Goal: Transaction & Acquisition: Download file/media

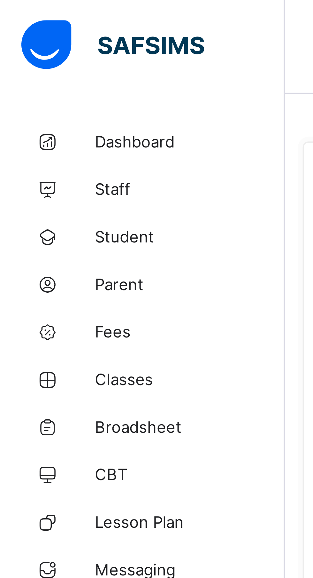
click at [44, 39] on span "Dashboard" at bounding box center [51, 38] width 51 height 5
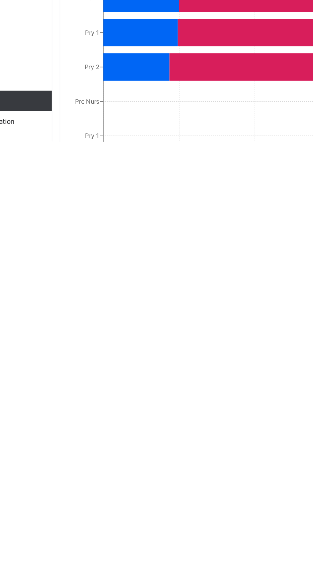
scroll to position [80, 0]
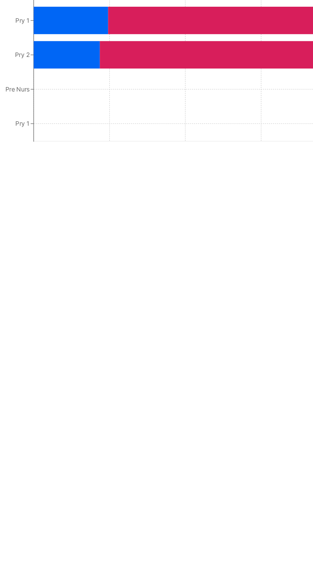
click at [183, 532] on icon at bounding box center [221, 522] width 141 height 17
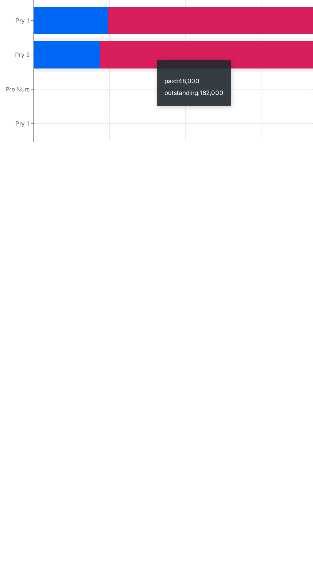
click at [210, 510] on icon at bounding box center [224, 501] width 136 height 17
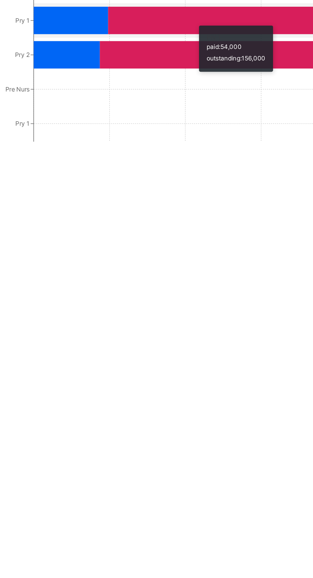
click at [210, 488] on icon at bounding box center [205, 479] width 96 height 17
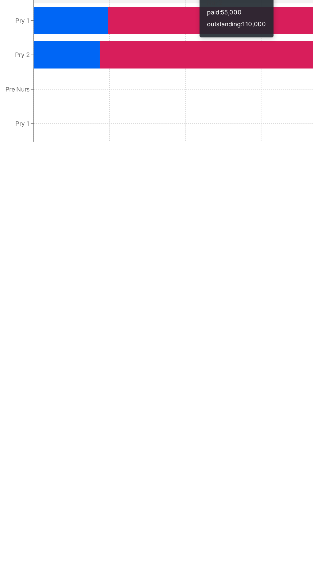
click at [229, 467] on icon at bounding box center [211, 457] width 91 height 17
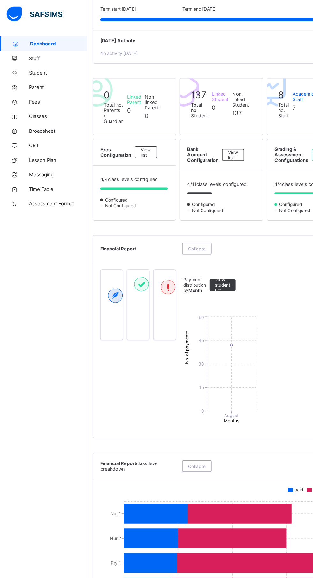
scroll to position [0, 0]
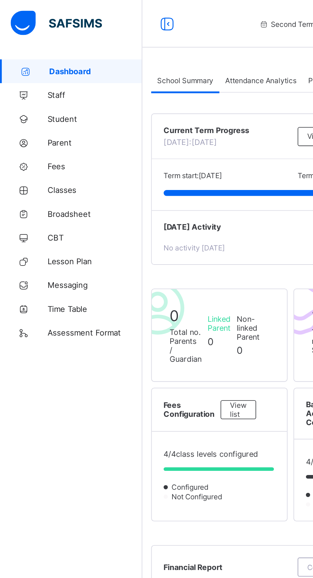
click at [142, 43] on span "Attendance Analytics" at bounding box center [140, 43] width 38 height 5
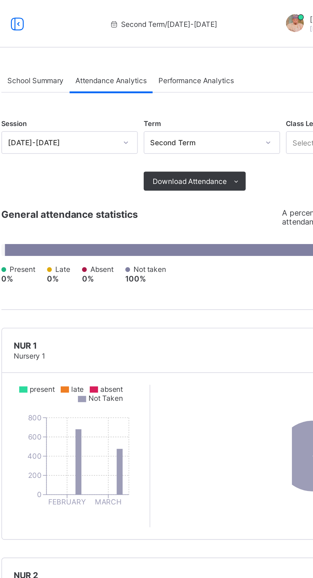
click at [196, 43] on span "Performance Analytics" at bounding box center [186, 43] width 41 height 5
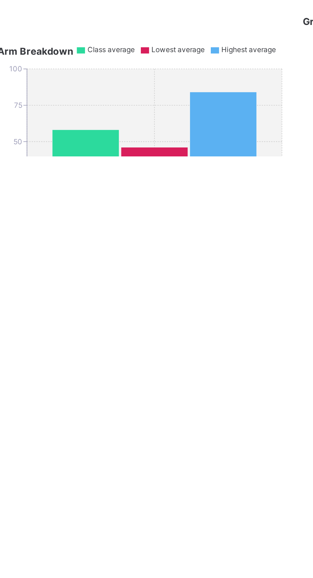
scroll to position [72, 0]
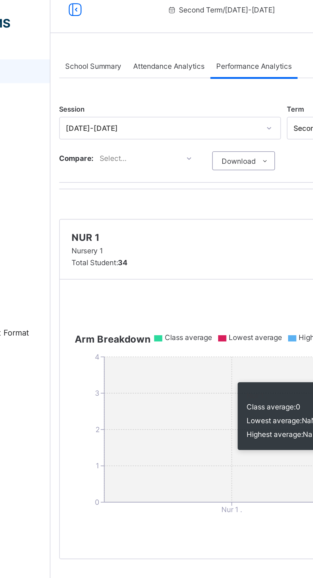
scroll to position [0, 0]
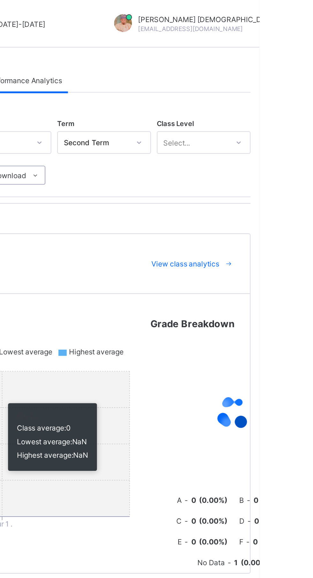
click at [281, 146] on div "View class analytics" at bounding box center [275, 142] width 51 height 10
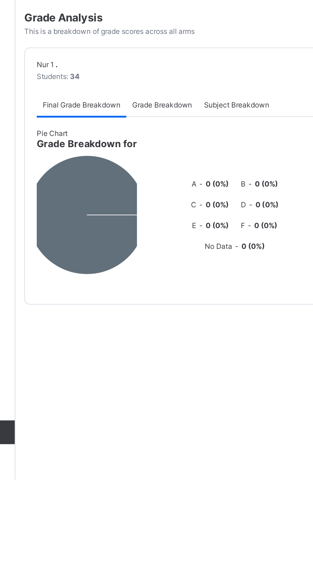
click at [168, 376] on div "Grade Breakdown" at bounding box center [155, 375] width 39 height 13
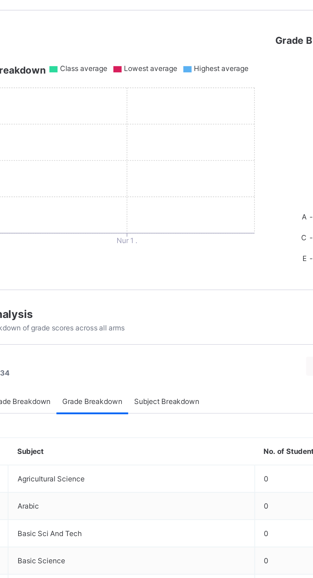
click at [206, 378] on span "Subject Breakdown" at bounding box center [195, 375] width 35 height 5
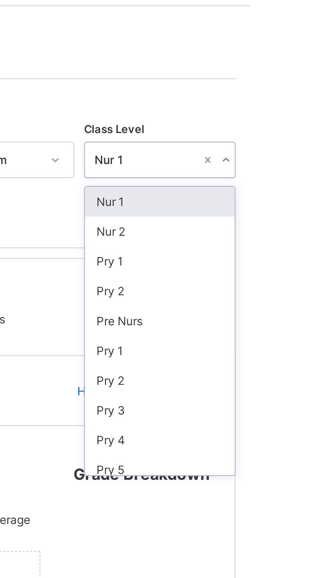
click at [286, 101] on div "Nur 2" at bounding box center [283, 101] width 50 height 10
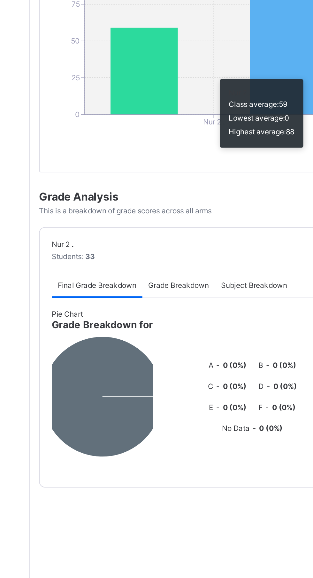
click at [157, 391] on span "Grade Breakdown" at bounding box center [156, 388] width 32 height 5
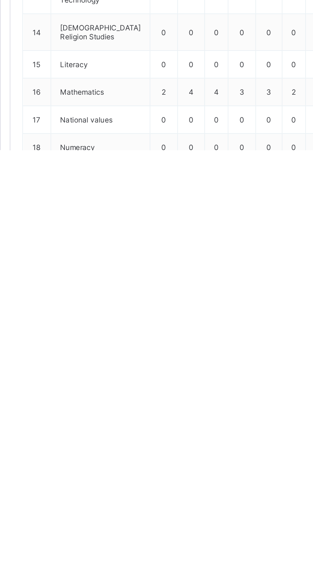
scroll to position [172, 0]
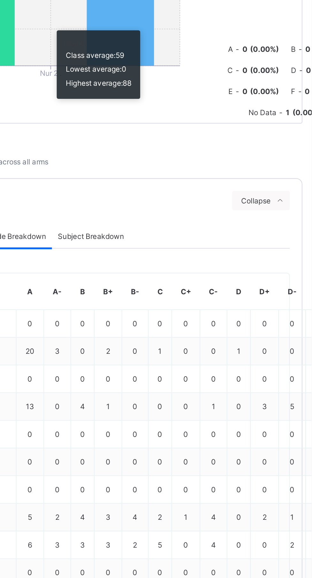
click at [215, 221] on div "Subject Breakdown" at bounding box center [196, 216] width 42 height 13
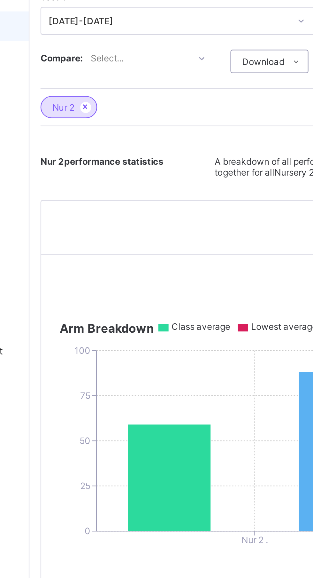
scroll to position [0, 0]
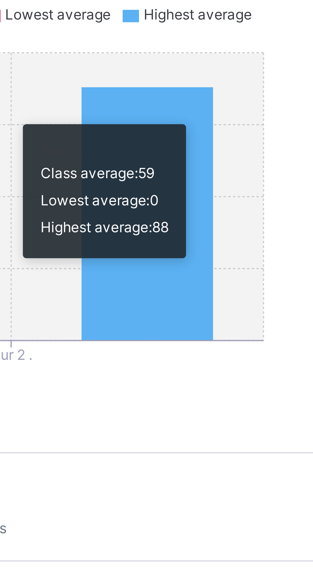
click at [255, 229] on div at bounding box center [298, 241] width 89 height 89
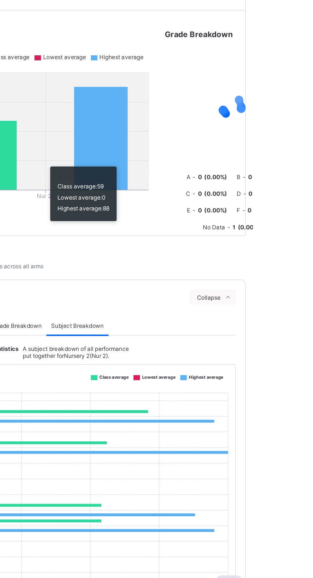
click at [297, 372] on icon at bounding box center [296, 370] width 5 height 4
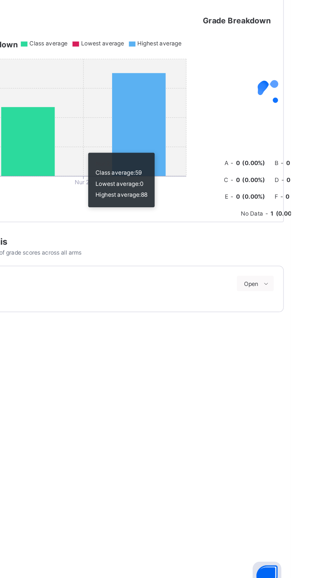
click at [293, 375] on span at bounding box center [296, 369] width 10 height 10
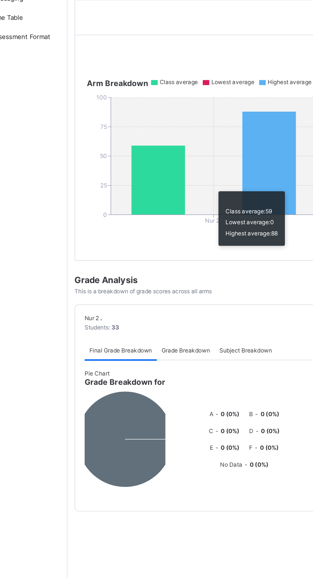
click at [159, 391] on span "Grade Breakdown" at bounding box center [156, 388] width 32 height 5
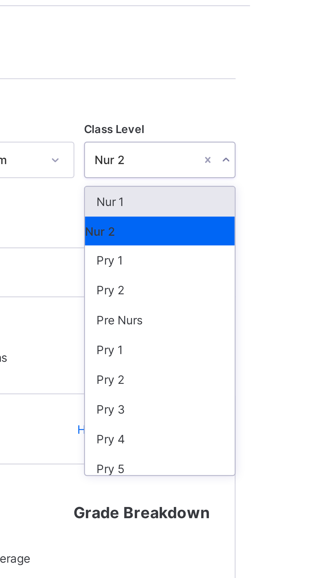
click at [277, 109] on div "Pry 1" at bounding box center [283, 110] width 50 height 10
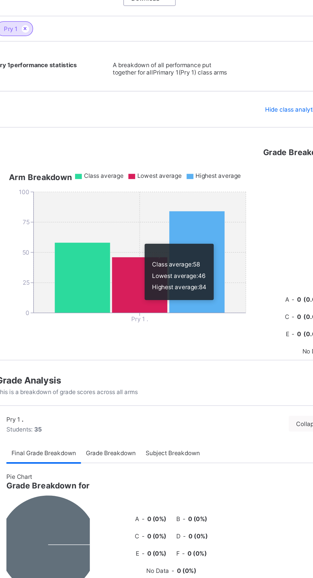
click at [160, 391] on span "Grade Breakdown" at bounding box center [156, 388] width 32 height 5
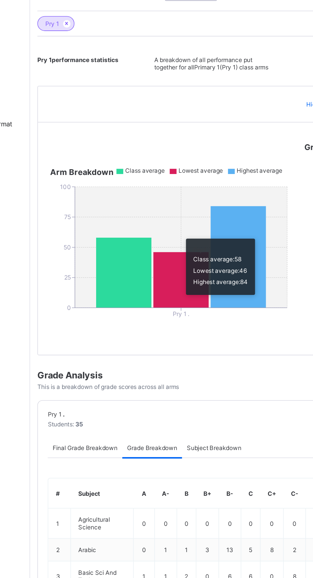
click at [209, 395] on div "Subject Breakdown" at bounding box center [196, 388] width 42 height 13
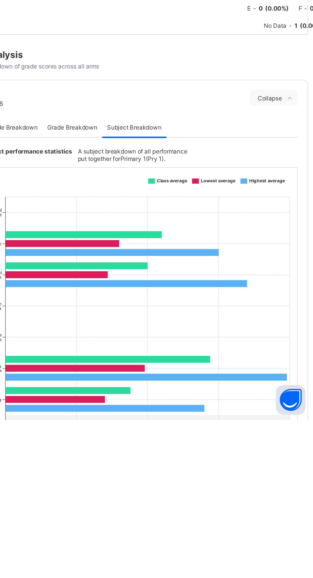
click at [248, 577] on icon "Agricultural Science Arabic Basic Sci And Tech Civic Education Cultural/Creativ…" at bounding box center [195, 587] width 206 height 320
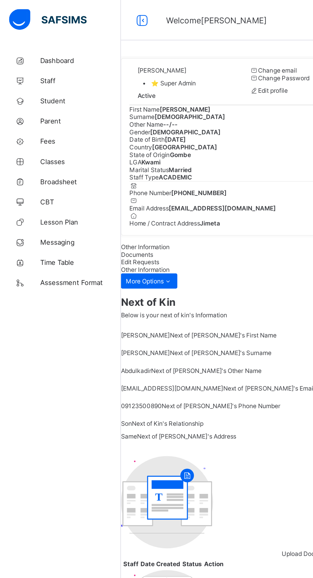
click at [47, 46] on link "Staff" at bounding box center [38, 51] width 77 height 13
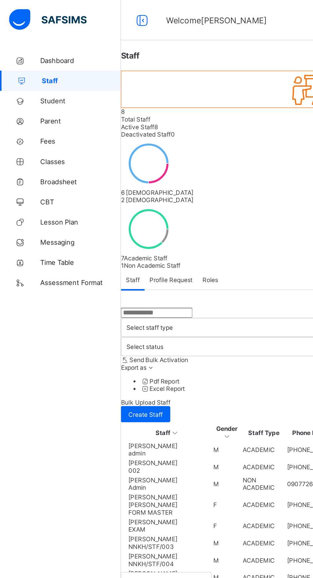
click at [46, 36] on span "Dashboard" at bounding box center [51, 38] width 51 height 5
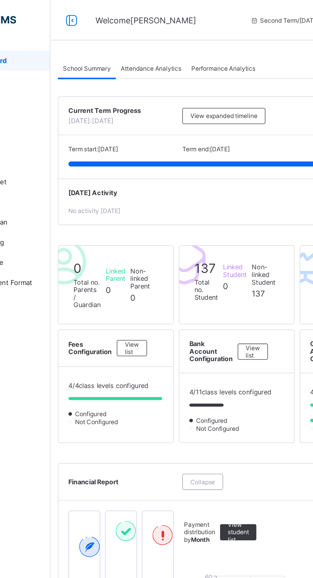
click at [196, 43] on span "Performance Analytics" at bounding box center [186, 43] width 41 height 5
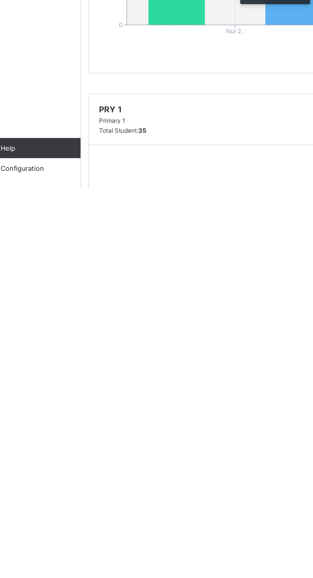
scroll to position [19, 0]
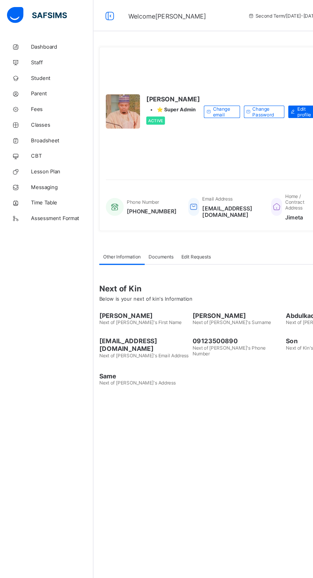
click at [45, 104] on span "Classes" at bounding box center [51, 102] width 51 height 5
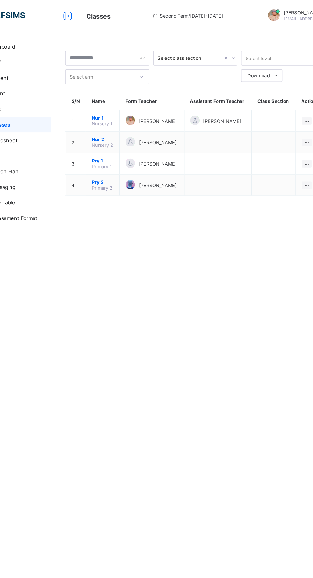
click at [121, 152] on span "Pry 2" at bounding box center [119, 149] width 18 height 5
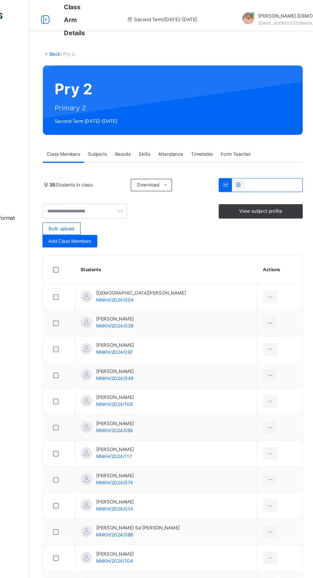
click at [140, 131] on div "Subjects" at bounding box center [133, 126] width 22 height 13
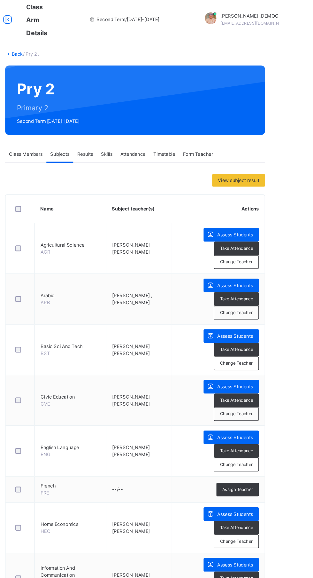
click at [160, 129] on span "Results" at bounding box center [153, 127] width 13 height 6
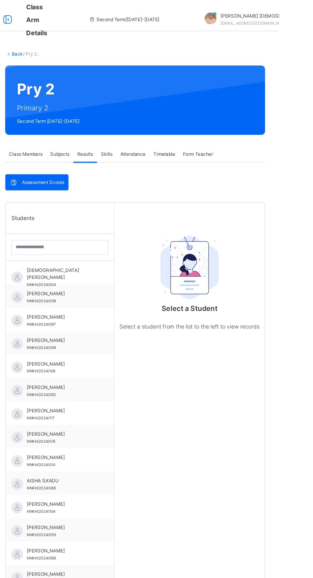
click at [134, 125] on span "Subjects" at bounding box center [133, 127] width 16 height 6
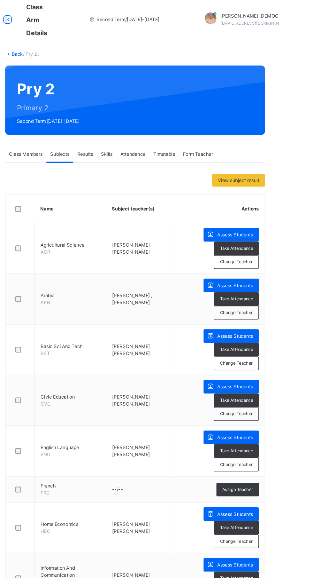
click at [277, 194] on span "Assess Students" at bounding box center [276, 193] width 29 height 6
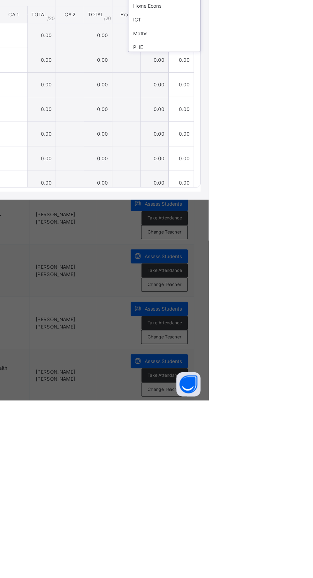
click at [307, 227] on div "Arabic" at bounding box center [278, 221] width 57 height 11
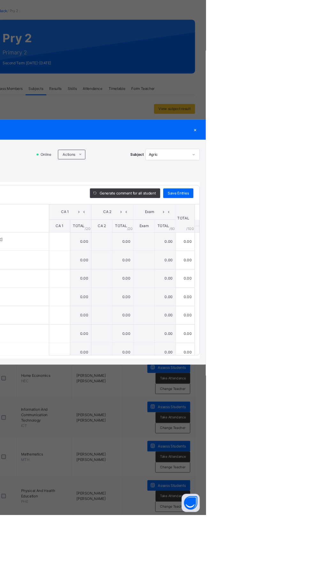
scroll to position [3, 0]
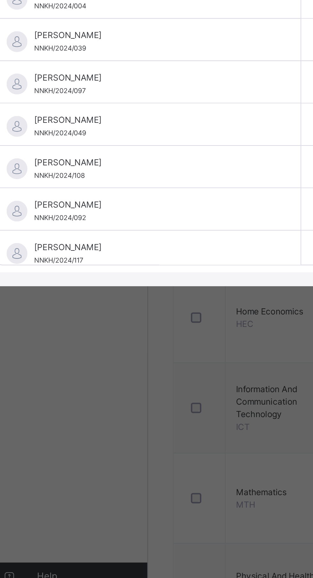
click at [42, 215] on span "Score Sheet" at bounding box center [31, 212] width 22 height 6
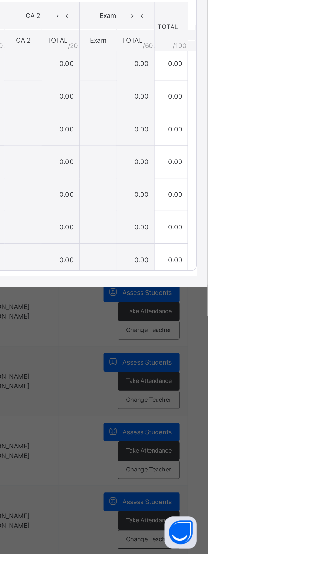
click at [183, 199] on icon at bounding box center [180, 196] width 5 height 5
click at [297, 174] on span "RECORD BOOK" at bounding box center [151, 170] width 291 height 9
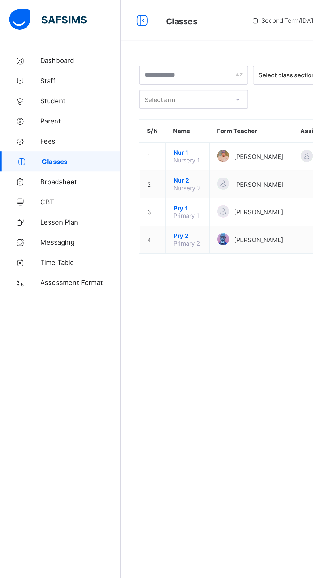
click at [47, 38] on span "Dashboard" at bounding box center [51, 38] width 51 height 5
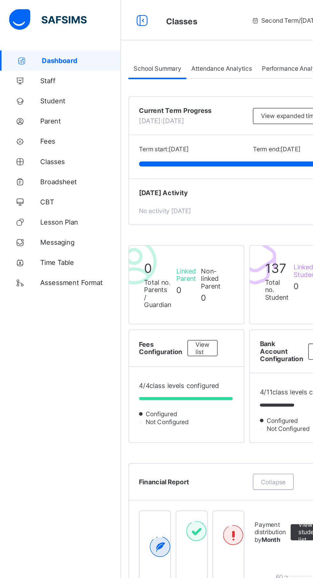
click at [35, 53] on span "Staff" at bounding box center [51, 51] width 51 height 5
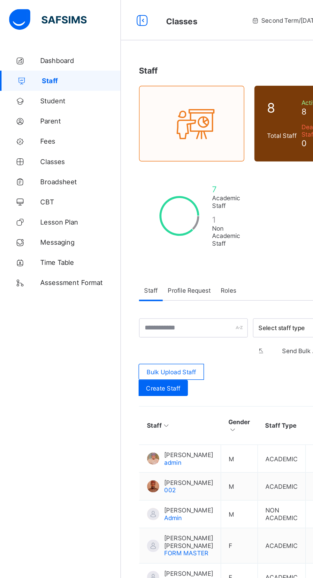
click at [51, 66] on span "Student" at bounding box center [51, 63] width 51 height 5
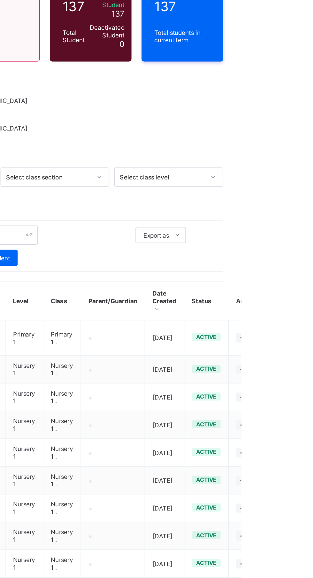
click at [295, 278] on span "active" at bounding box center [290, 280] width 13 height 4
click at [313, 278] on icon at bounding box center [314, 280] width 5 height 5
click at [309, 225] on div "Student 137 Total Student Active Student 137 Deactivated Student 0 137 Total st…" at bounding box center [195, 262] width 237 height 461
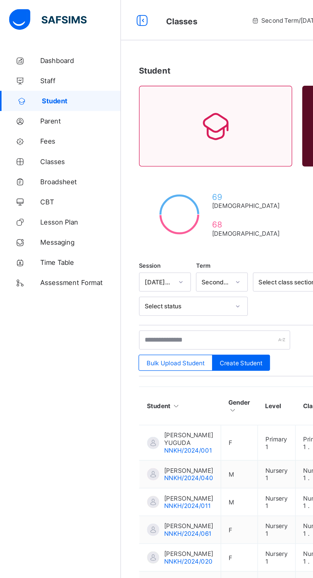
click at [37, 77] on span "Parent" at bounding box center [51, 76] width 51 height 5
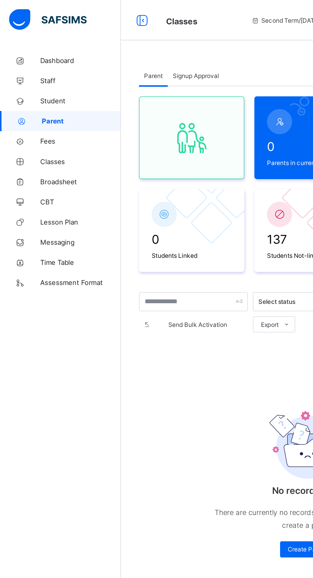
click at [33, 87] on span "Fees" at bounding box center [51, 89] width 51 height 5
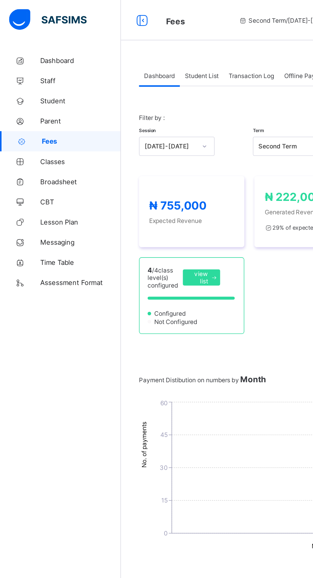
click at [39, 64] on span "Student" at bounding box center [51, 63] width 51 height 5
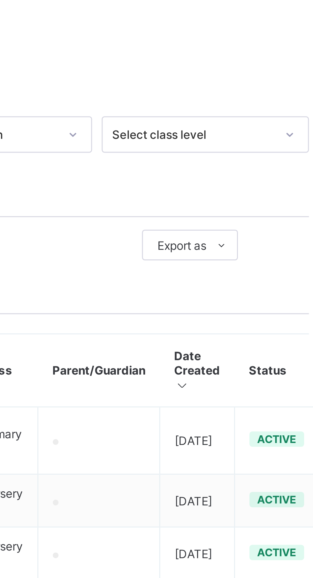
click at [238, 306] on td at bounding box center [232, 301] width 41 height 18
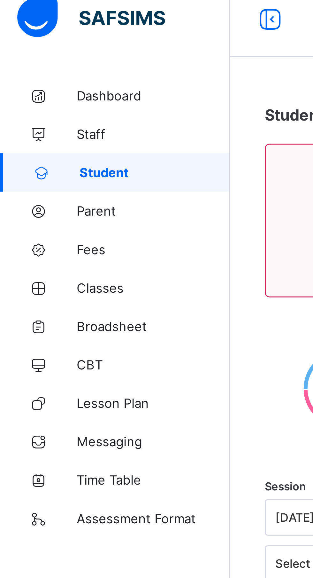
click at [49, 35] on link "Dashboard" at bounding box center [38, 38] width 77 height 13
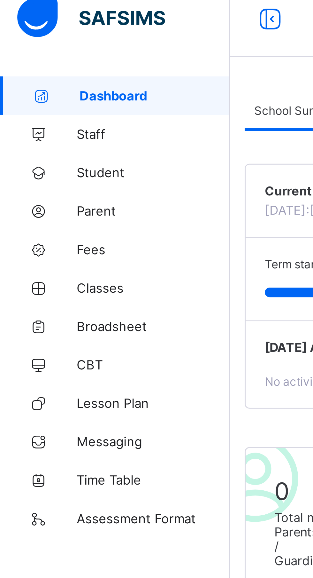
click at [180, 41] on span "Performance Analytics" at bounding box center [186, 43] width 41 height 5
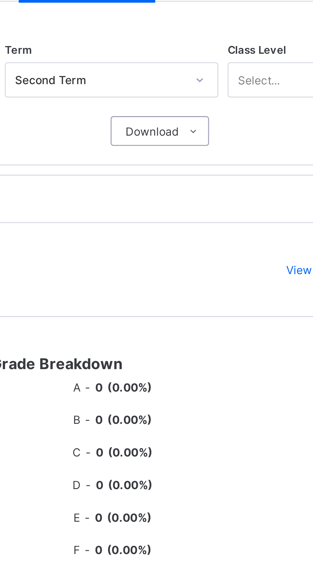
scroll to position [45, 0]
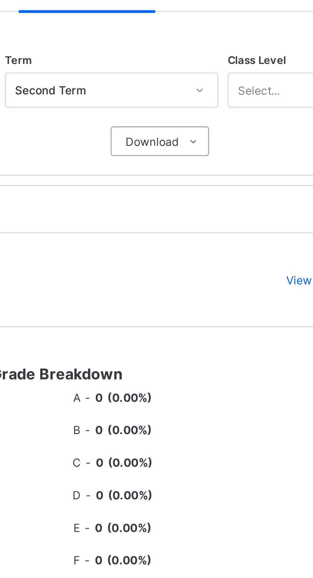
click at [227, 50] on span at bounding box center [223, 49] width 10 height 10
click at [0, 0] on li "Performance Analysis" at bounding box center [0, 0] width 0 height 0
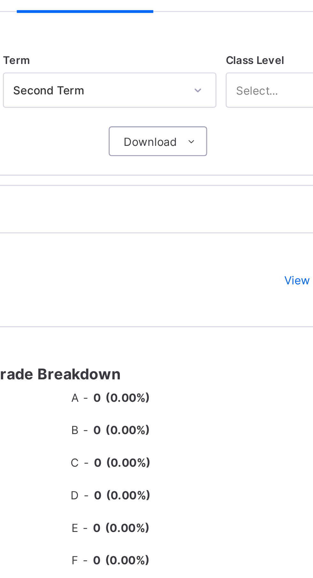
click at [227, 49] on span at bounding box center [223, 49] width 10 height 10
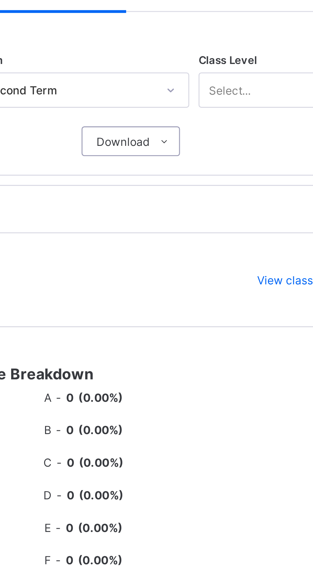
click at [224, 46] on span at bounding box center [223, 49] width 10 height 10
click at [0, 0] on li "Grade Analysis" at bounding box center [0, 0] width 0 height 0
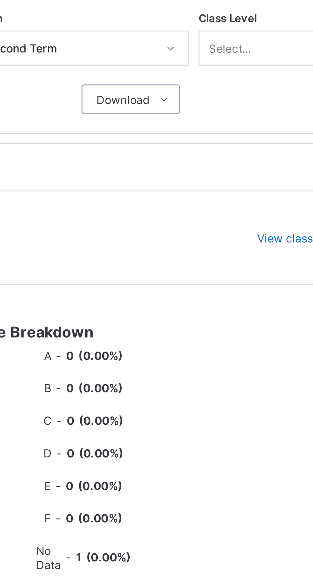
click at [280, 145] on div "View class analytics" at bounding box center [275, 142] width 51 height 10
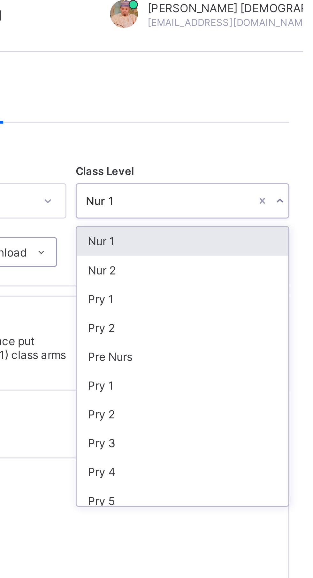
click at [268, 100] on div "Nur 2" at bounding box center [271, 101] width 73 height 10
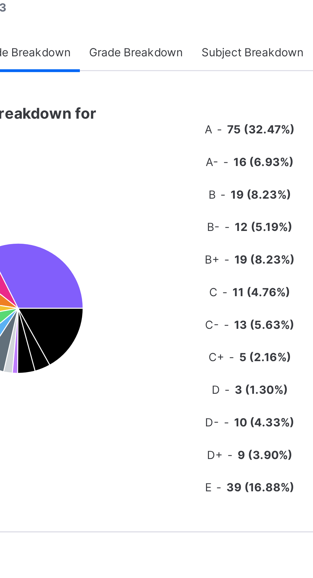
click at [162, 391] on span "Grade Breakdown" at bounding box center [156, 388] width 32 height 5
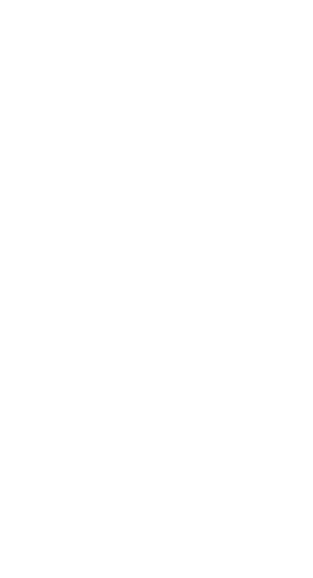
scroll to position [161, 0]
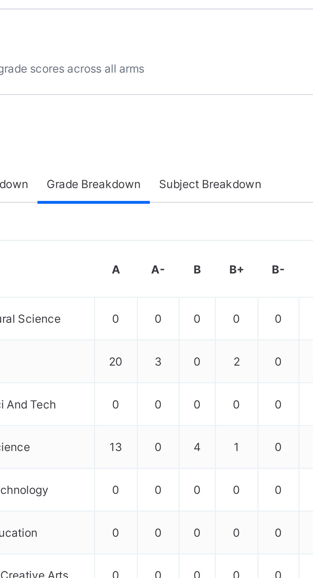
click at [198, 230] on span "Subject Breakdown" at bounding box center [195, 227] width 35 height 5
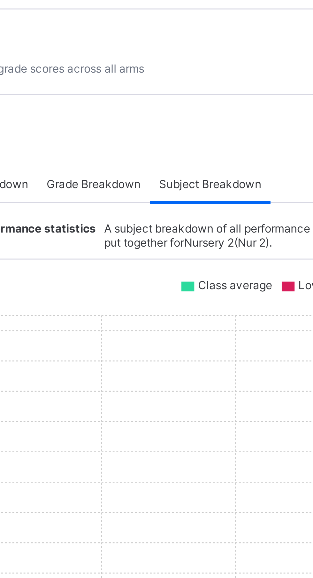
scroll to position [0, 0]
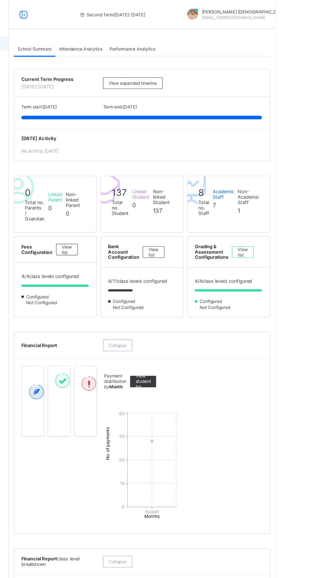
click at [187, 43] on span "Performance Analytics" at bounding box center [186, 43] width 41 height 5
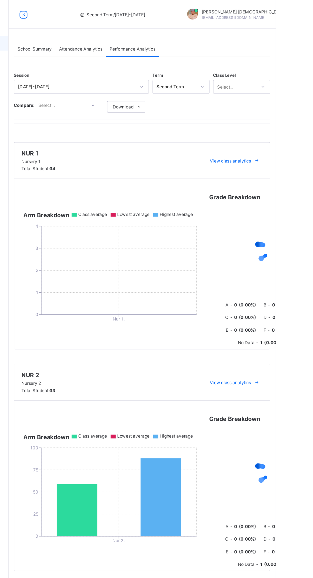
click at [281, 142] on span "View class analytics" at bounding box center [273, 142] width 36 height 5
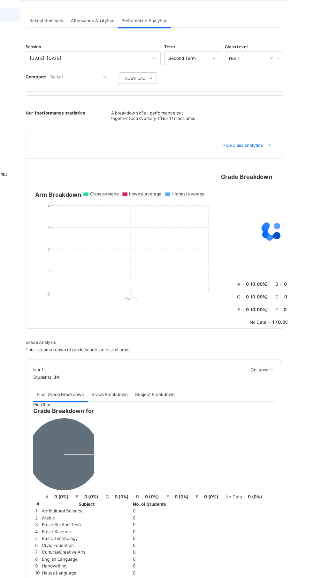
click at [166, 376] on span "Grade Breakdown" at bounding box center [156, 373] width 32 height 5
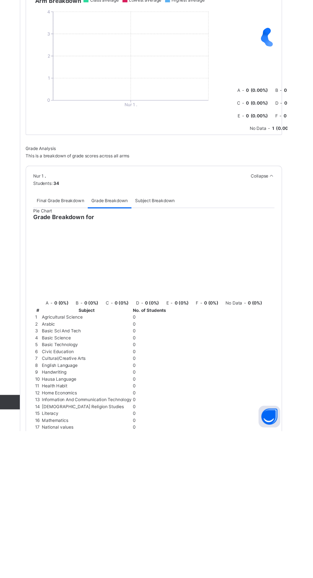
click at [206, 376] on span "Subject Breakdown" at bounding box center [195, 373] width 35 height 5
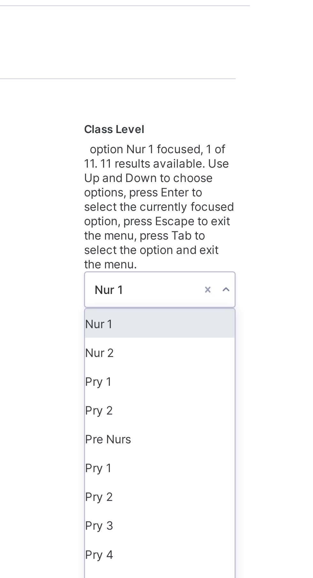
click at [313, 58] on html "Second Term / 2024-2025 Abubakar Abdulkadir Muhammad abubakarabdulkadir501@gmai…" at bounding box center [156, 583] width 313 height 1167
click at [275, 136] on div "Nur 2" at bounding box center [283, 141] width 50 height 10
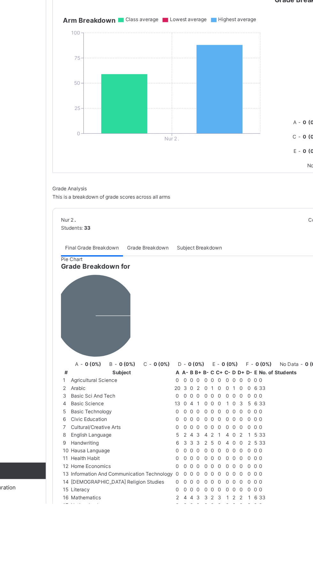
click at [155, 381] on span "Grade Breakdown" at bounding box center [156, 378] width 32 height 5
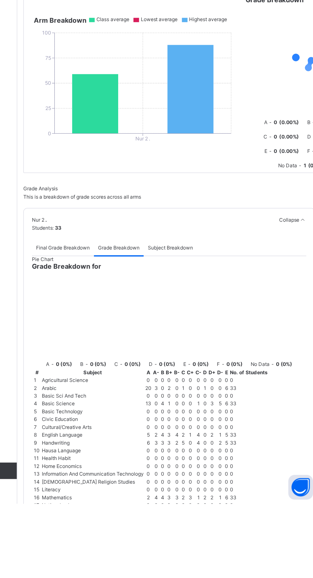
click at [207, 381] on span "Subject Breakdown" at bounding box center [195, 378] width 35 height 5
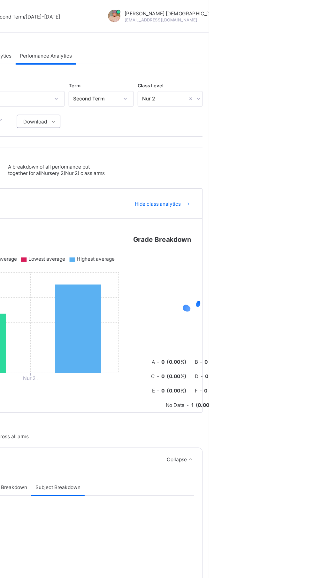
click at [297, 160] on icon at bounding box center [296, 158] width 5 height 4
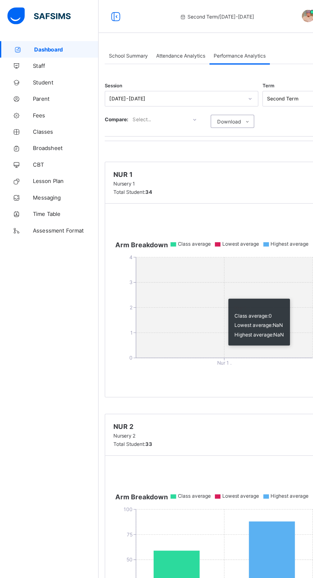
click at [31, 113] on span "Broadsheet" at bounding box center [51, 115] width 51 height 5
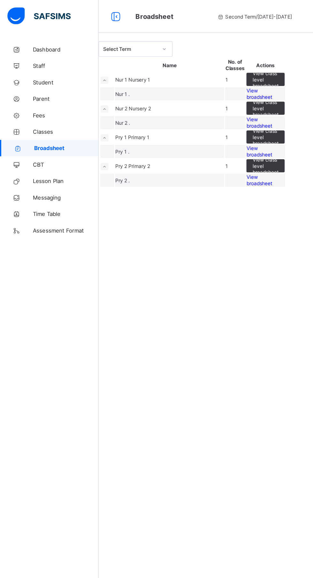
click at [100, 131] on span "Pry 2" at bounding box center [95, 129] width 10 height 5
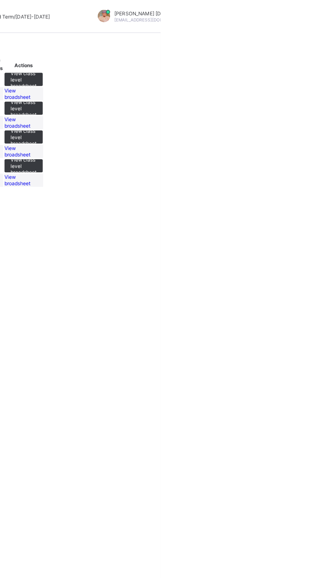
click at [217, 136] on span "View class level broadsheet" at bounding box center [207, 129] width 20 height 14
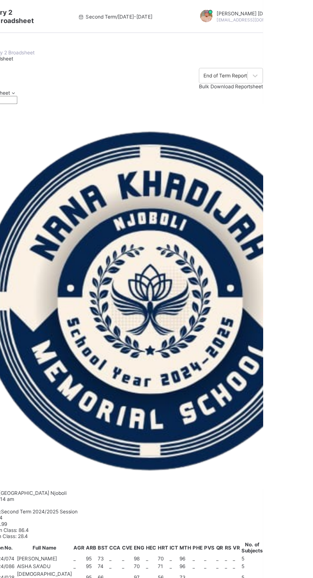
scroll to position [652, 400]
click at [122, 74] on span at bounding box center [118, 72] width 5 height 5
click at [0, 0] on li "PDF" at bounding box center [0, 0] width 0 height 0
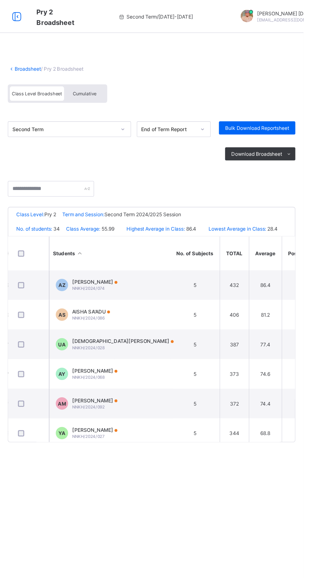
scroll to position [0, 400]
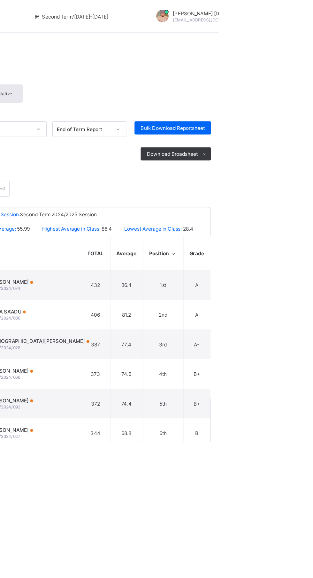
click at [271, 120] on span "Download Broadsheet" at bounding box center [277, 119] width 40 height 5
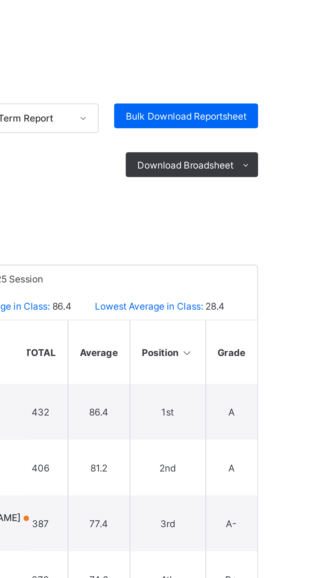
click at [0, 0] on li "PDF" at bounding box center [0, 0] width 0 height 0
click at [288, 98] on span "Bulk Download Reportsheet" at bounding box center [277, 99] width 50 height 5
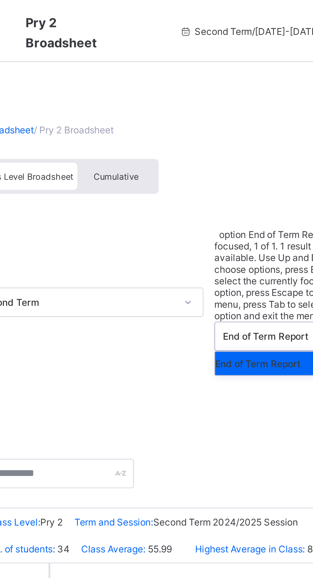
scroll to position [236, 400]
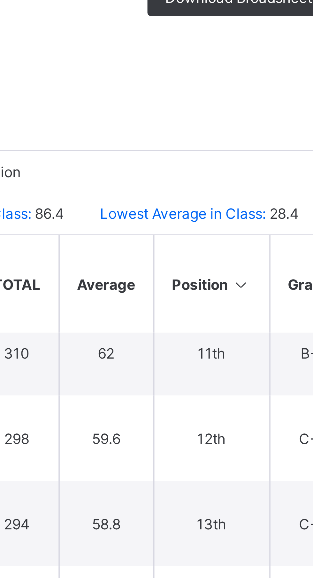
click at [272, 199] on th "Position" at bounding box center [269, 197] width 31 height 26
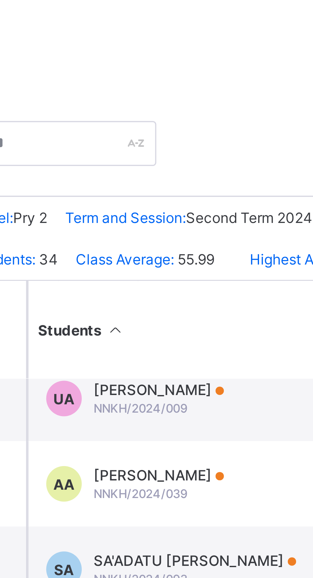
click at [142, 201] on th "Students" at bounding box center [163, 197] width 96 height 26
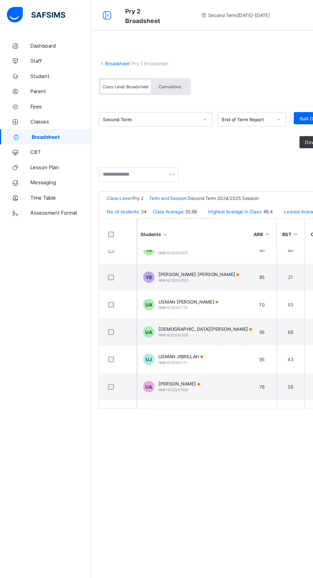
scroll to position [0, 27]
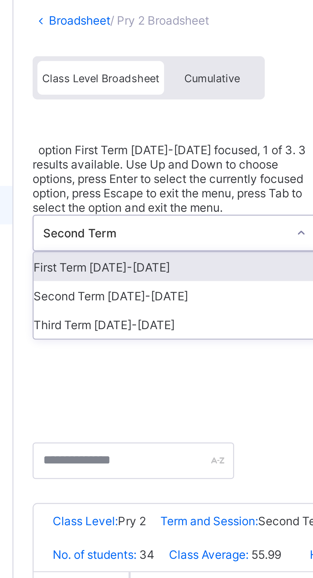
click at [148, 71] on span "Cumulative" at bounding box center [143, 73] width 19 height 4
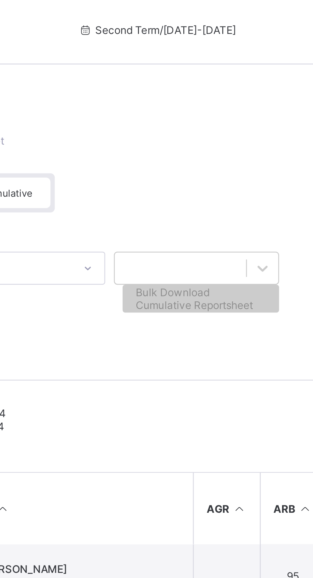
click at [212, 133] on div at bounding box center [195, 130] width 224 height 6
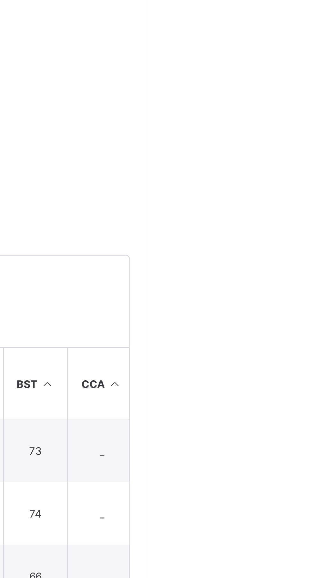
click at [312, 231] on div "Broadsheet / Pry 2 Broadsheet Class Level Broadsheet Cumulative Second Term Bul…" at bounding box center [195, 190] width 237 height 316
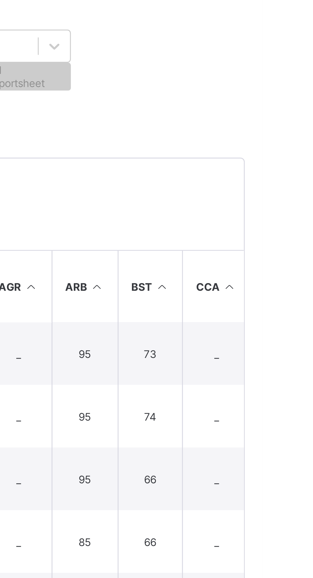
click at [135, 124] on icon at bounding box center [132, 122] width 5 height 4
click at [0, 0] on li "PDF" at bounding box center [0, 0] width 0 height 0
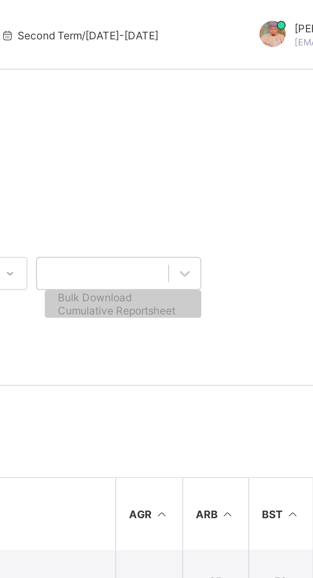
click at [230, 112] on span "Bulk Download Cumulative Reportsheet" at bounding box center [214, 112] width 48 height 10
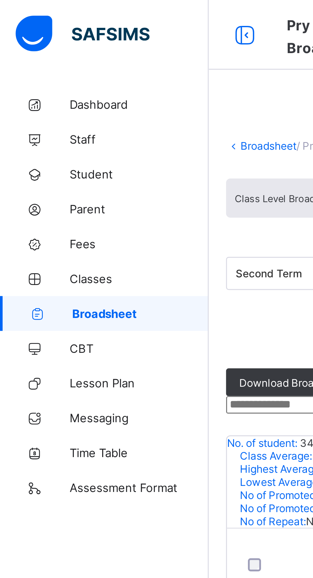
click at [43, 114] on span "Broadsheet" at bounding box center [52, 115] width 50 height 5
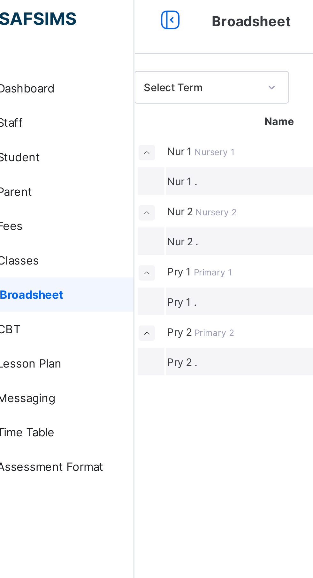
click at [84, 132] on small at bounding box center [81, 130] width 6 height 6
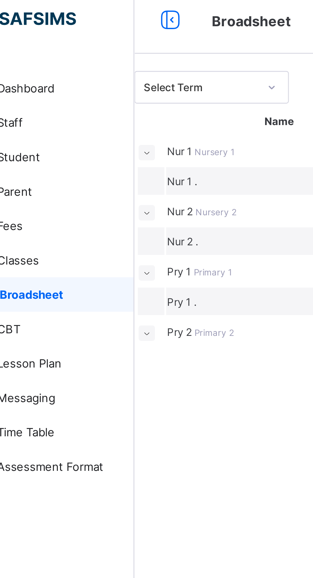
click at [99, 109] on span "Pry 1" at bounding box center [94, 106] width 10 height 5
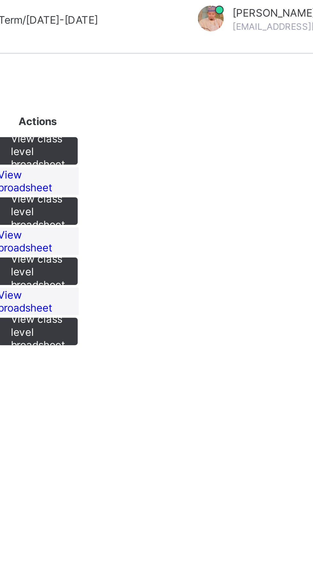
click at [215, 114] on span "View class level broadsheet" at bounding box center [205, 106] width 20 height 14
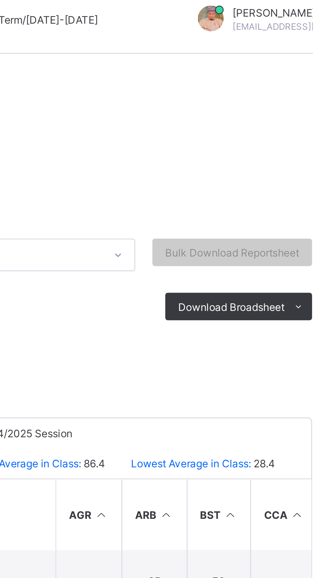
click at [285, 159] on div at bounding box center [195, 151] width 224 height 20
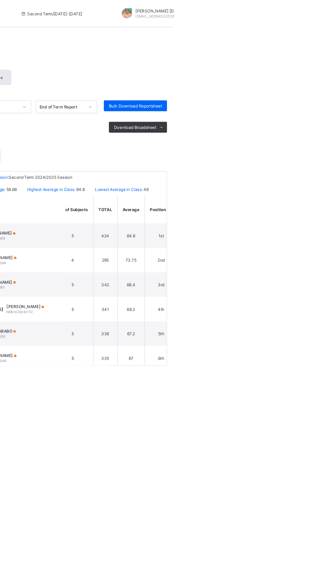
scroll to position [0, 400]
click at [281, 119] on span "Download Broadsheet" at bounding box center [277, 119] width 40 height 5
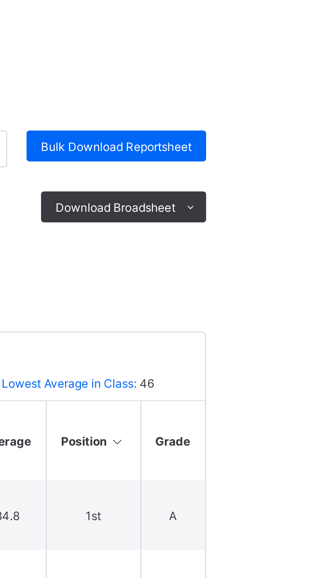
click at [0, 0] on li "PDF" at bounding box center [0, 0] width 0 height 0
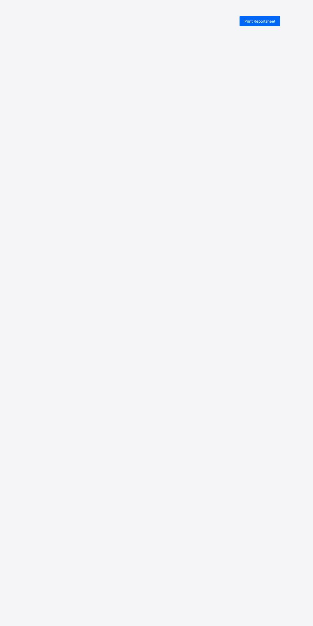
click at [265, 24] on div "Print Reportsheet" at bounding box center [260, 21] width 41 height 10
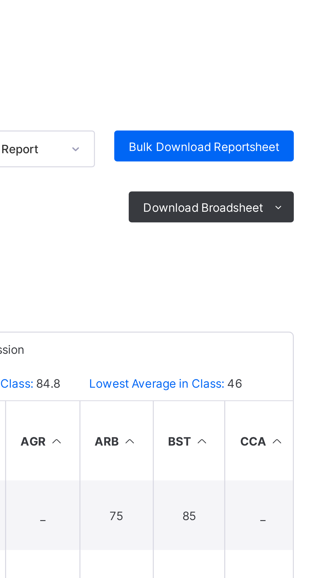
click at [285, 118] on span "Download Broadsheet" at bounding box center [277, 119] width 40 height 5
click at [0, 0] on ul "PDF Excel sheet" at bounding box center [0, 0] width 0 height 0
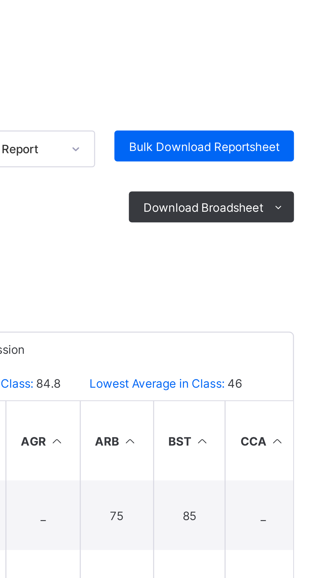
click at [0, 0] on ul "PDF Excel sheet" at bounding box center [0, 0] width 0 height 0
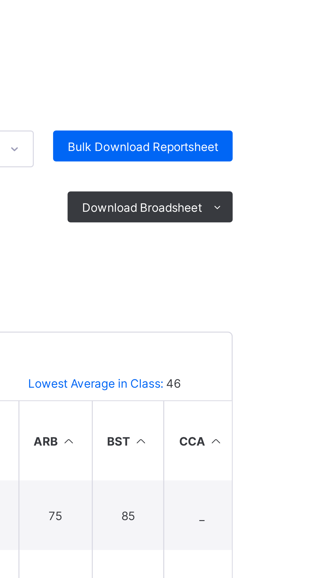
click at [305, 115] on span at bounding box center [302, 119] width 10 height 10
click at [296, 117] on span "Download Broadsheet" at bounding box center [277, 119] width 40 height 5
click at [267, 143] on div at bounding box center [195, 151] width 224 height 20
click at [301, 120] on icon at bounding box center [301, 120] width 5 height 4
click at [0, 0] on ul "PDF Excel sheet" at bounding box center [0, 0] width 0 height 0
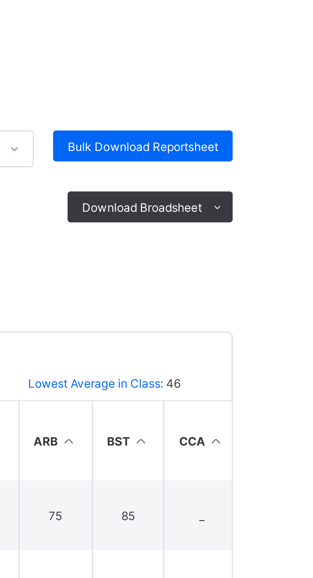
click at [0, 0] on ul "PDF Excel sheet" at bounding box center [0, 0] width 0 height 0
